Goal: Task Accomplishment & Management: Complete application form

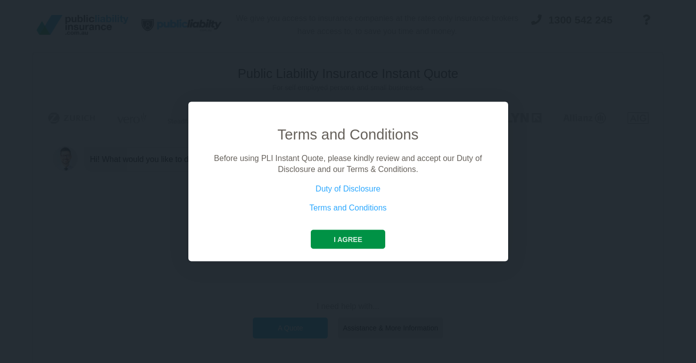
click at [353, 240] on button "I agree" at bounding box center [348, 238] width 74 height 19
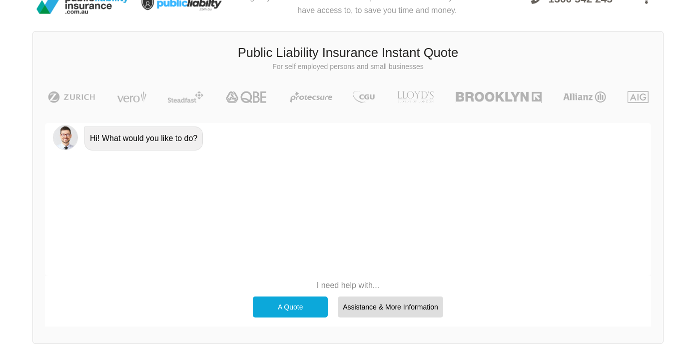
scroll to position [24, 0]
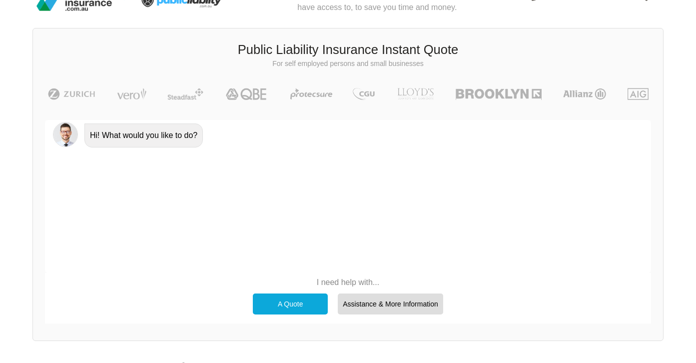
click at [308, 301] on div "A Quote" at bounding box center [290, 303] width 75 height 21
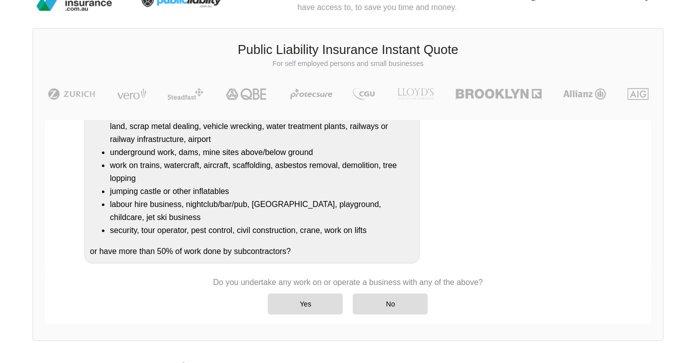
scroll to position [160, 0]
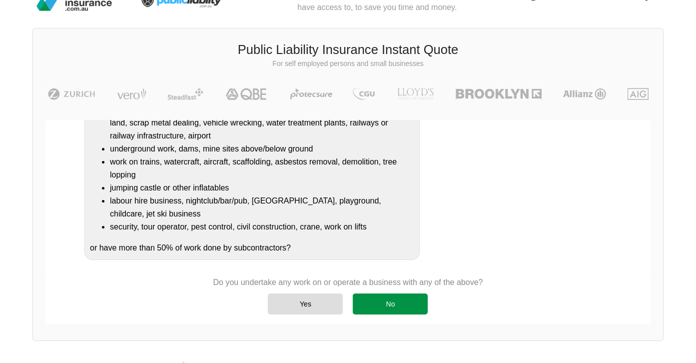
click at [389, 304] on div "No" at bounding box center [390, 303] width 75 height 21
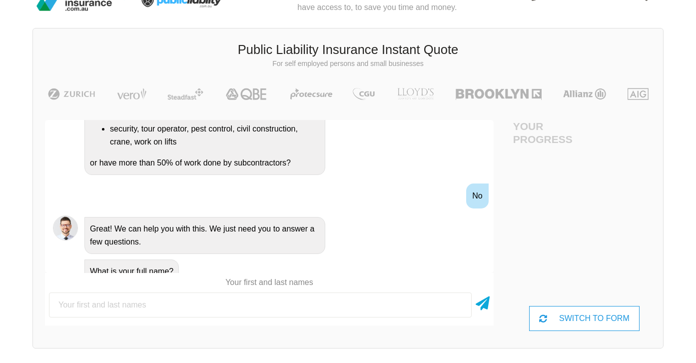
scroll to position [307, 0]
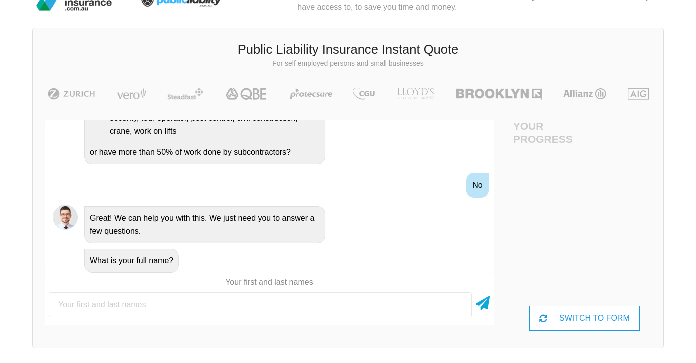
click at [160, 301] on input "text" at bounding box center [260, 304] width 423 height 25
type input "[PERSON_NAME]"
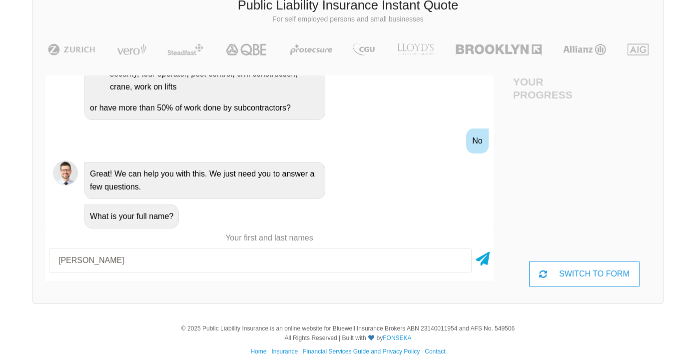
scroll to position [76, 0]
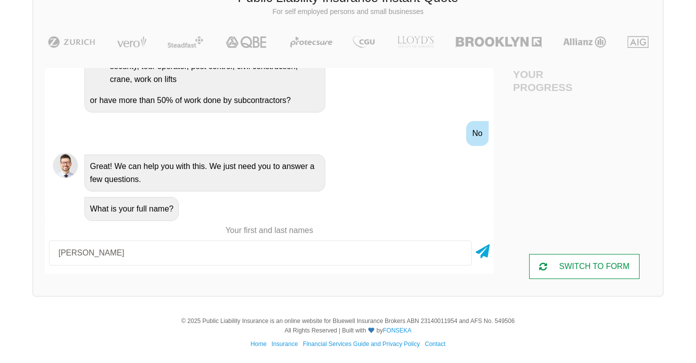
click at [594, 265] on div "SWITCH TO FORM" at bounding box center [584, 266] width 111 height 25
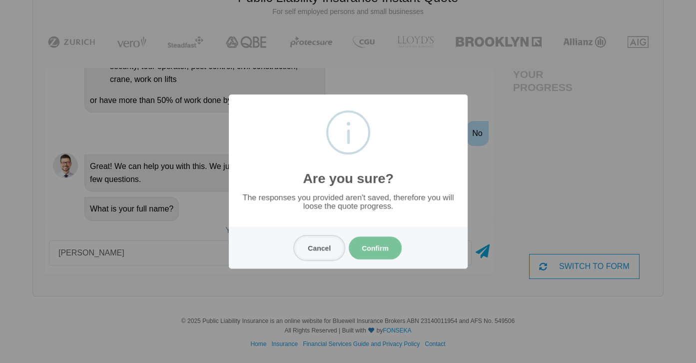
click at [320, 246] on button "Cancel" at bounding box center [319, 247] width 49 height 23
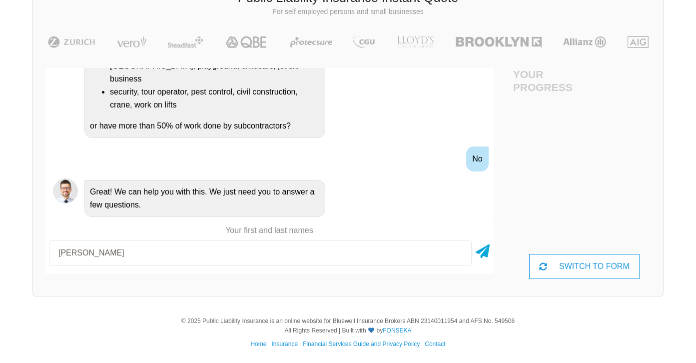
scroll to position [307, 0]
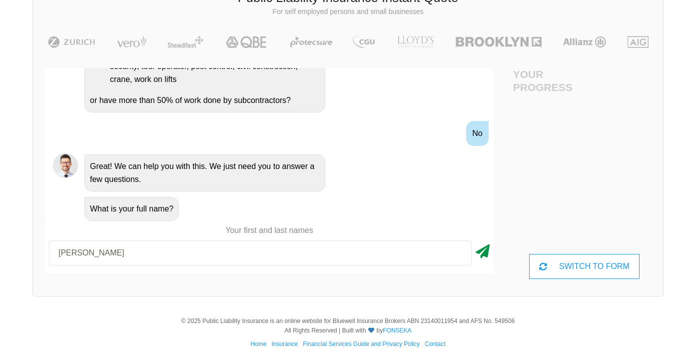
click at [482, 251] on icon at bounding box center [483, 249] width 14 height 18
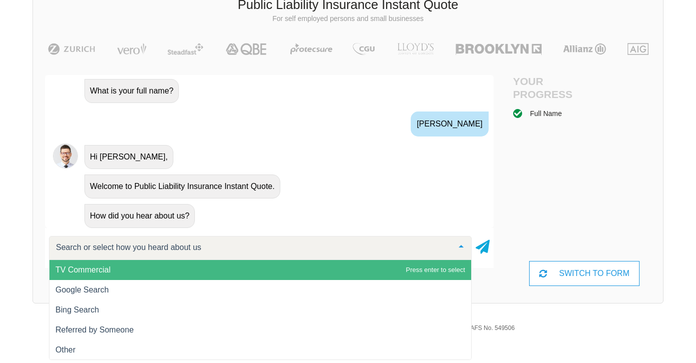
scroll to position [76, 0]
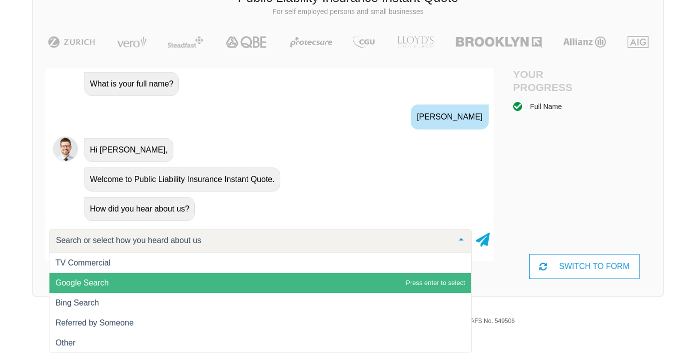
click at [96, 286] on span "Google Search" at bounding box center [81, 282] width 53 height 8
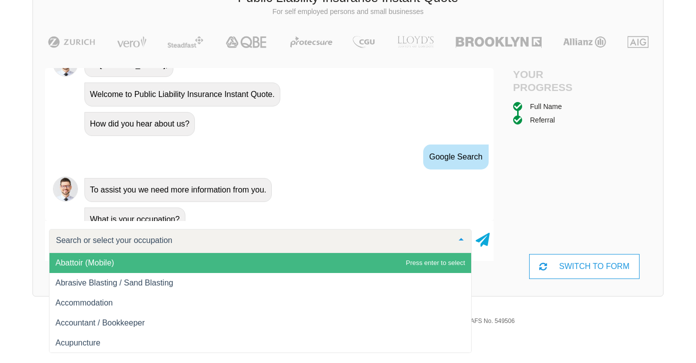
click at [146, 241] on input "text" at bounding box center [252, 240] width 398 height 10
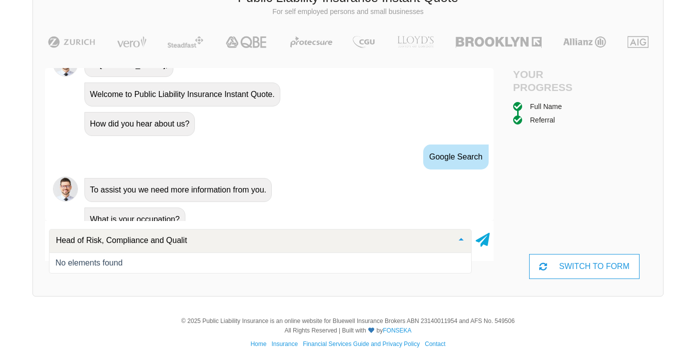
type input "Head of Risk, Compliance and Quality"
click at [486, 239] on icon at bounding box center [483, 238] width 14 height 18
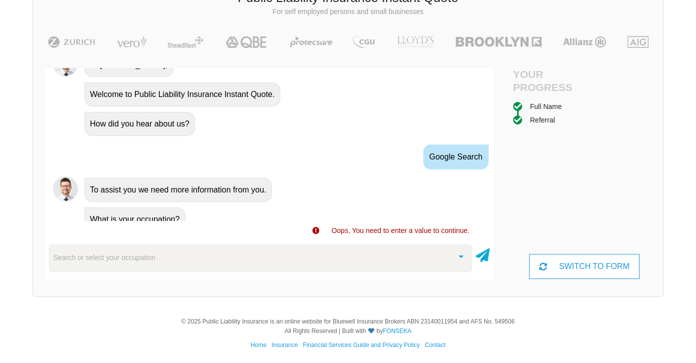
scroll to position [528, 0]
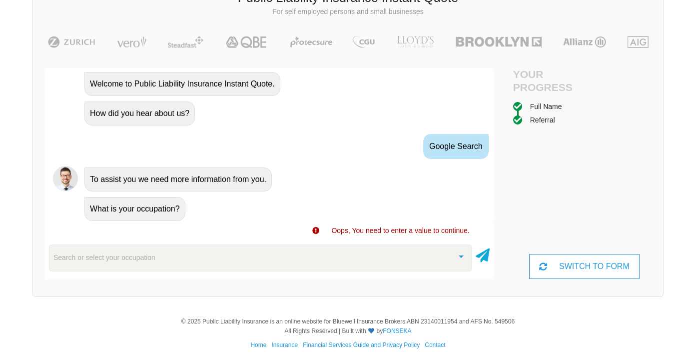
click at [396, 229] on span "Oops, You need to enter a value to continue." at bounding box center [400, 230] width 138 height 8
click at [167, 254] on div "Search or select your occupation" at bounding box center [260, 256] width 423 height 27
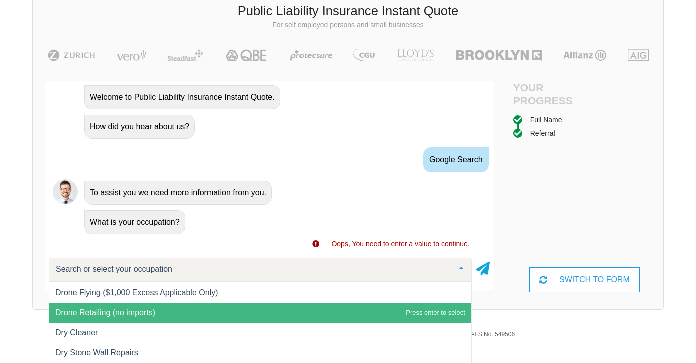
scroll to position [64, 0]
